Goal: Navigation & Orientation: Go to known website

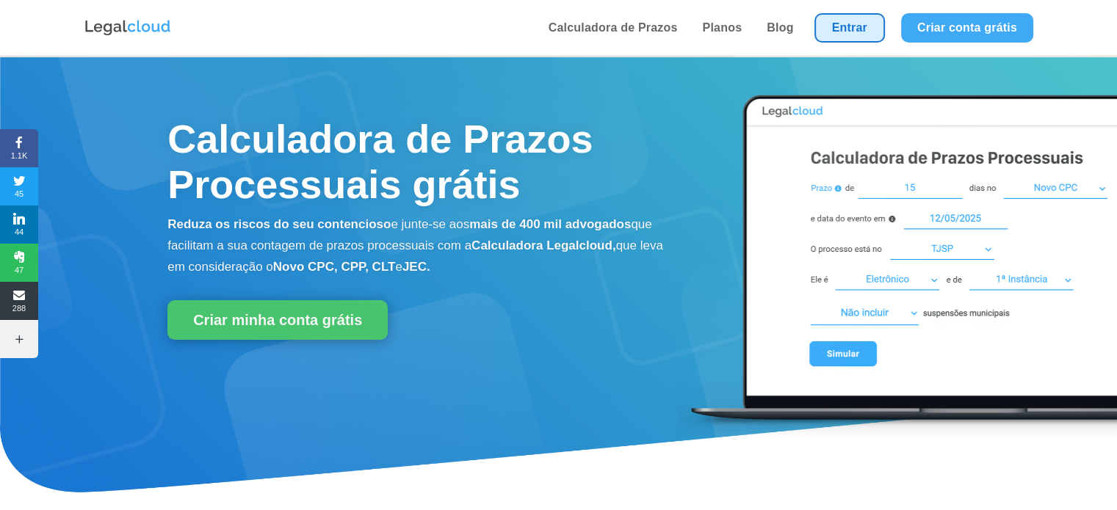
click at [855, 30] on link "Entrar" at bounding box center [849, 27] width 70 height 29
click at [861, 26] on link "Entrar" at bounding box center [849, 27] width 70 height 29
click at [846, 35] on link "Entrar" at bounding box center [849, 27] width 70 height 29
